Goal: Transaction & Acquisition: Download file/media

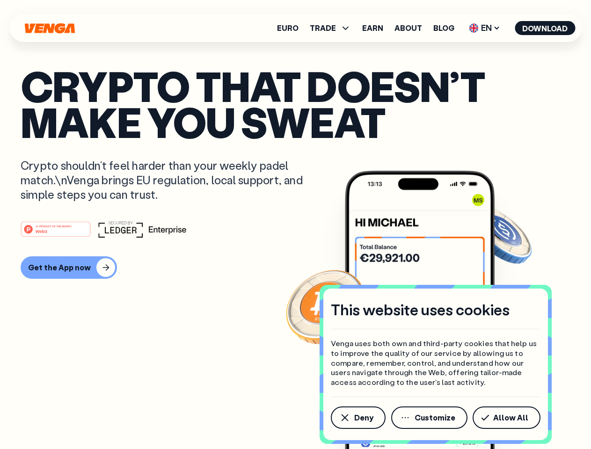
click at [295, 225] on div "#1 PRODUCT OF THE MONTH Web3" at bounding box center [296, 229] width 550 height 17
click at [357, 418] on span "Deny" at bounding box center [363, 417] width 19 height 7
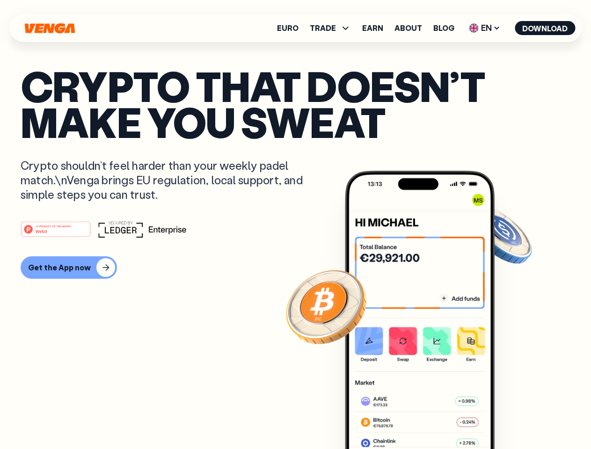
click at [430, 418] on img at bounding box center [420, 327] width 150 height 313
click at [508, 418] on article "Crypto that doesn’t make you sweat Crypto shouldn’t feel harder than your weekl…" at bounding box center [296, 243] width 550 height 351
click at [333, 28] on span "TRADE" at bounding box center [323, 27] width 26 height 7
click at [485, 28] on span "EN" at bounding box center [485, 28] width 38 height 15
click at [545, 28] on button "Download" at bounding box center [545, 28] width 60 height 14
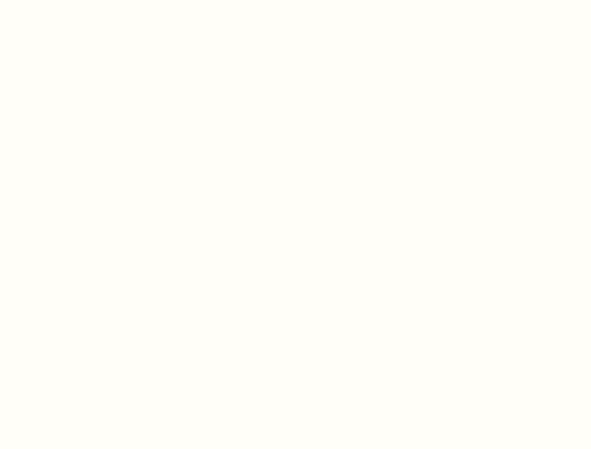
click at [67, 0] on html "This website uses cookies Venga uses both own and third-party cookies that help…" at bounding box center [295, 0] width 591 height 0
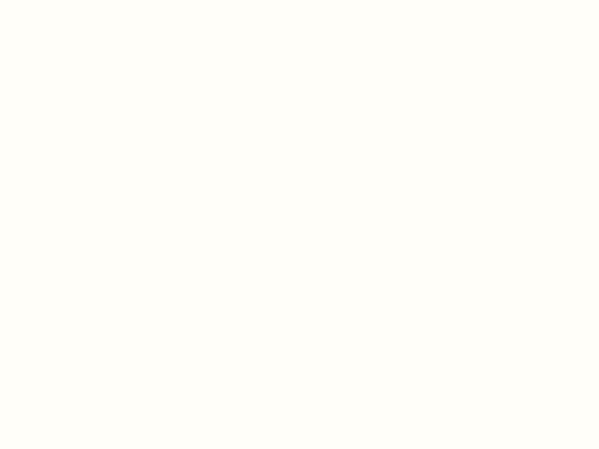
click at [57, 0] on html "This website uses cookies Venga uses both own and third-party cookies that help…" at bounding box center [299, 0] width 599 height 0
